Goal: Find contact information: Find contact information

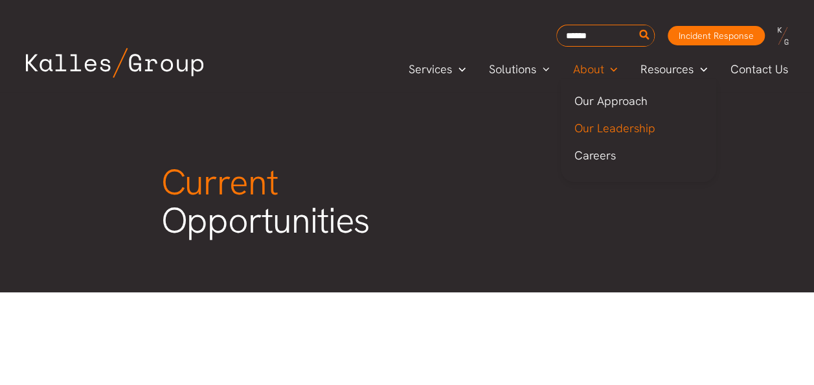
click at [592, 119] on link "Our Leadership" at bounding box center [638, 128] width 155 height 27
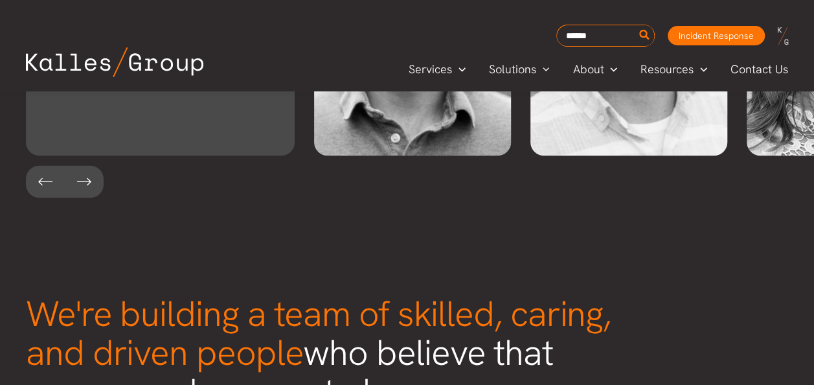
scroll to position [3219, 0]
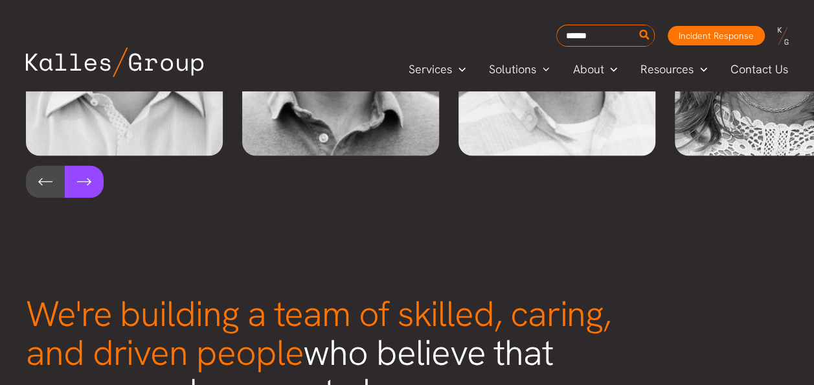
click at [91, 165] on button at bounding box center [84, 181] width 39 height 32
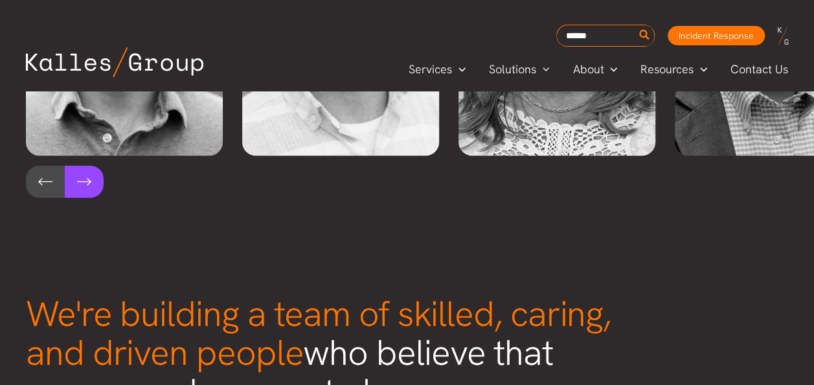
click at [91, 165] on button at bounding box center [84, 181] width 39 height 32
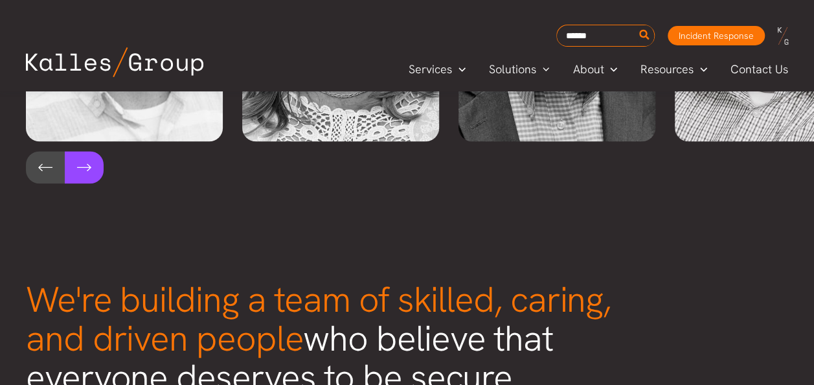
scroll to position [3154, 0]
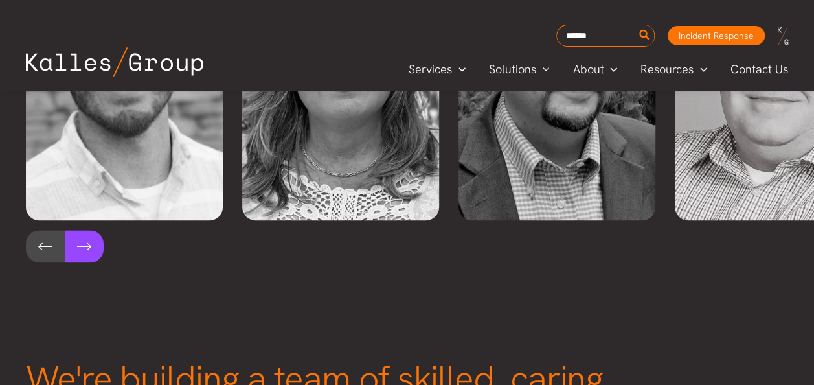
click at [84, 230] on button at bounding box center [84, 246] width 39 height 32
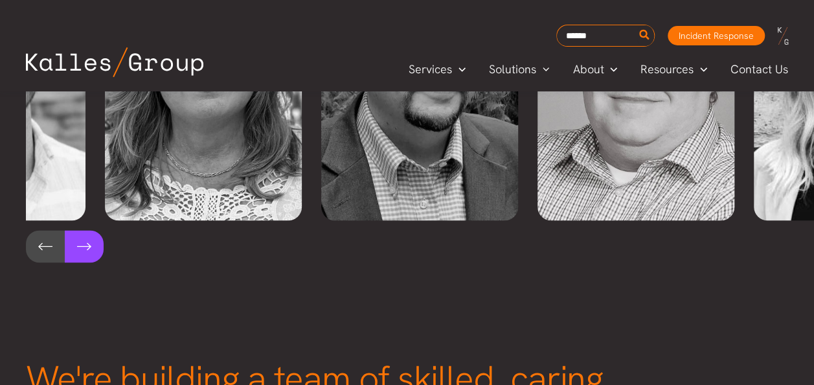
click at [84, 230] on button at bounding box center [84, 246] width 39 height 32
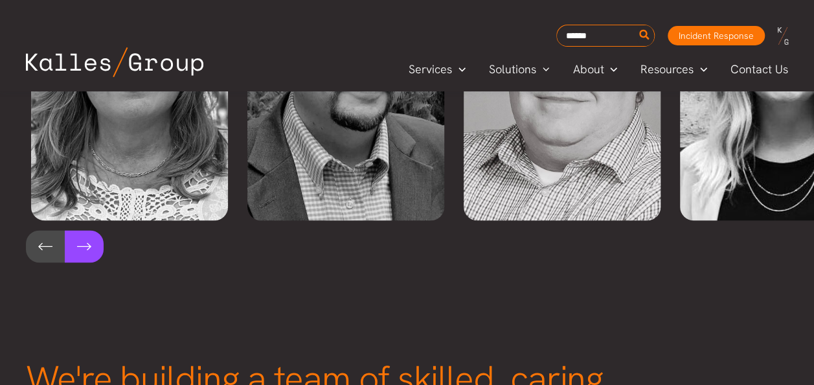
click at [84, 230] on button at bounding box center [84, 246] width 39 height 32
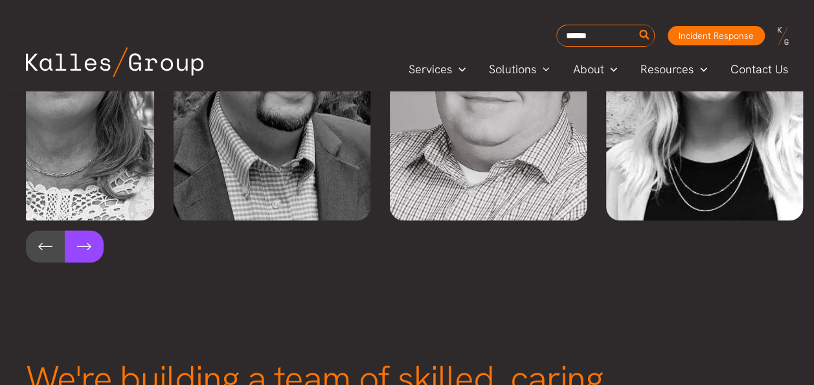
click at [84, 230] on button at bounding box center [84, 246] width 39 height 32
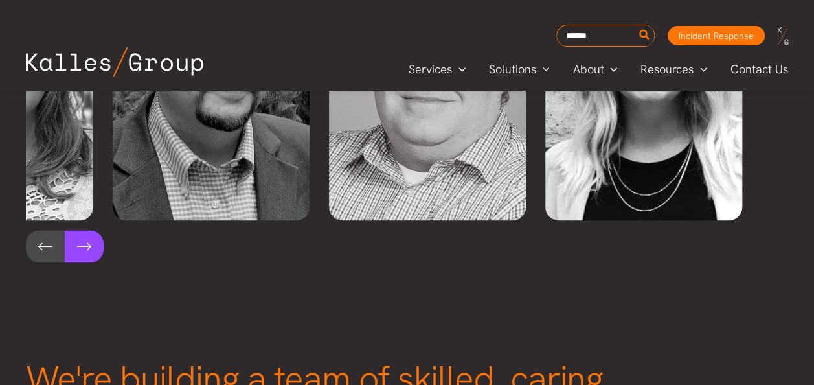
click at [84, 230] on button at bounding box center [84, 246] width 39 height 32
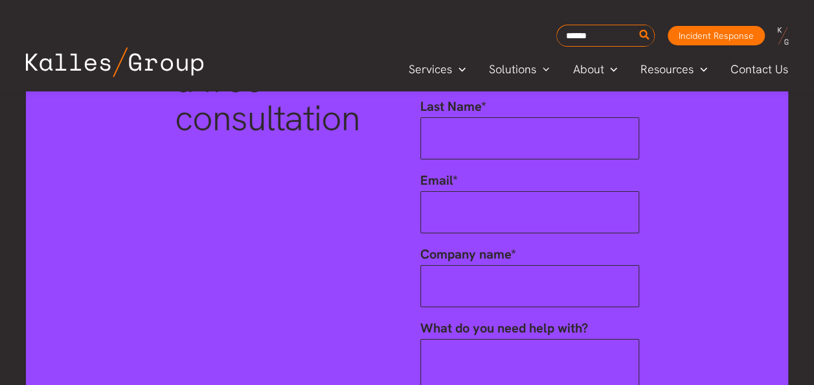
scroll to position [4579, 0]
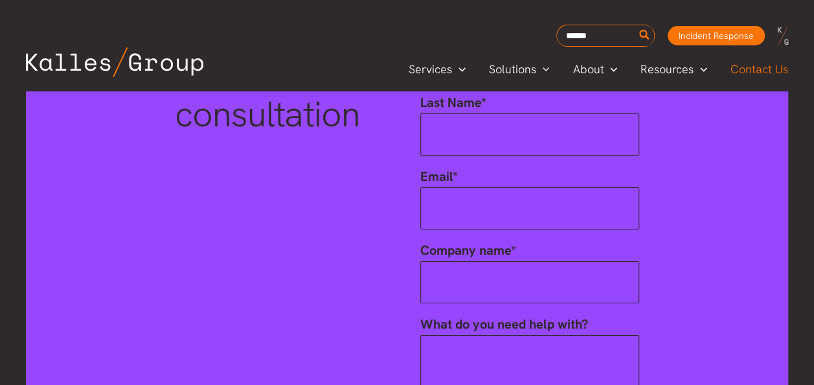
click at [757, 65] on span "Contact Us" at bounding box center [759, 69] width 58 height 19
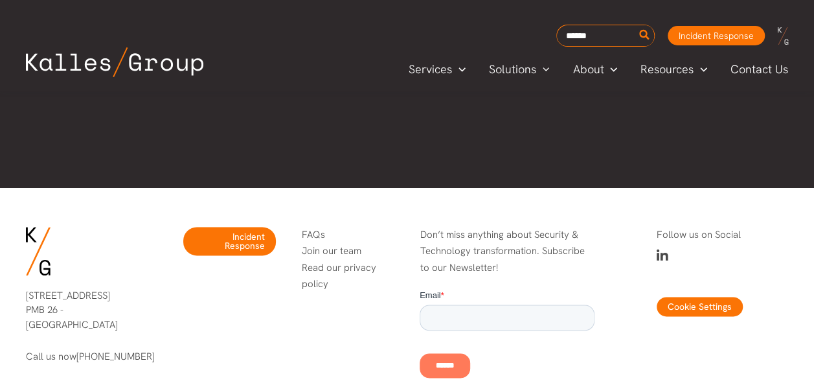
scroll to position [764, 0]
